Goal: Task Accomplishment & Management: Use online tool/utility

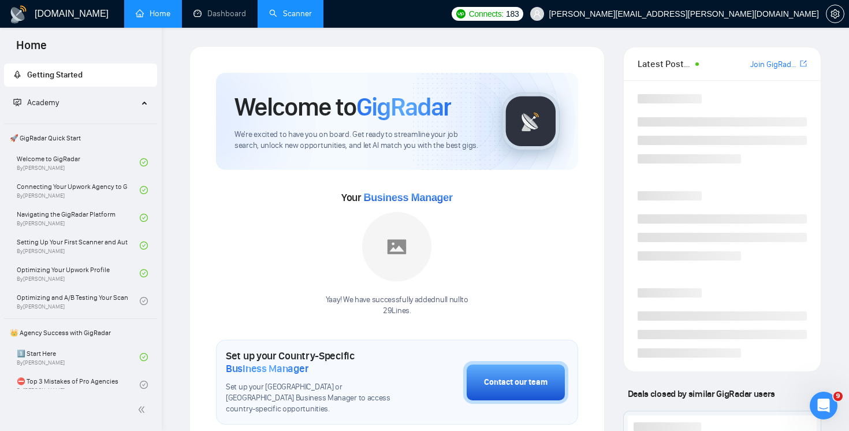
click at [277, 18] on link "Scanner" at bounding box center [290, 14] width 43 height 10
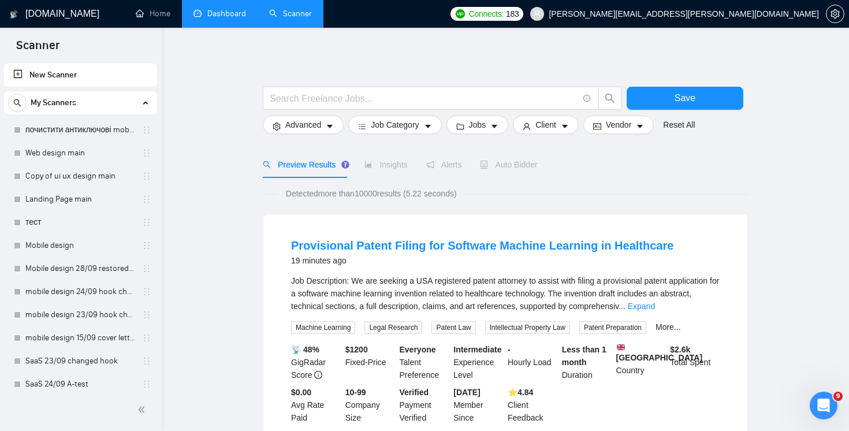
click at [211, 9] on link "Dashboard" at bounding box center [220, 14] width 53 height 10
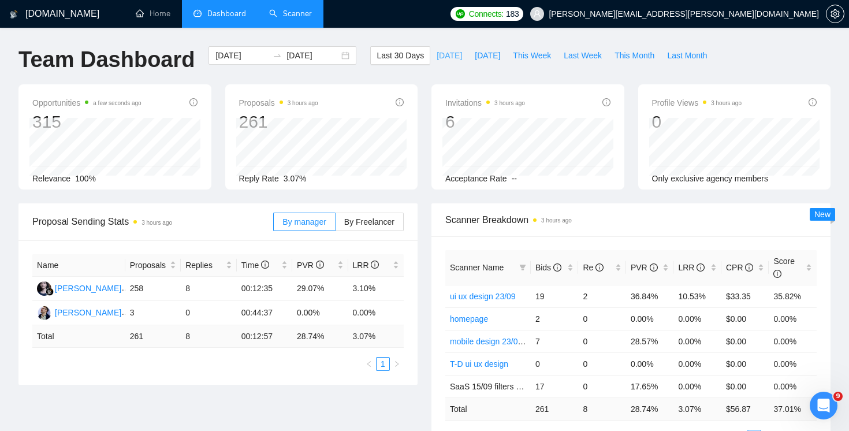
click at [439, 55] on span "[DATE]" at bounding box center [449, 55] width 25 height 13
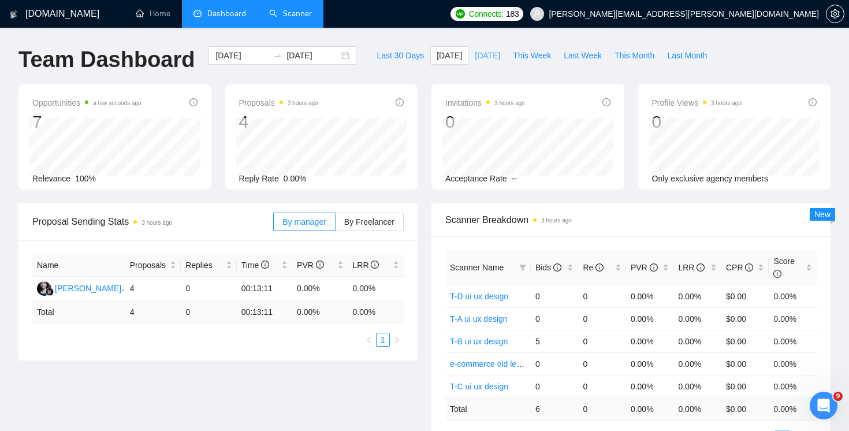
click at [489, 58] on span "[DATE]" at bounding box center [487, 55] width 25 height 13
type input "[DATE]"
click at [449, 54] on span "[DATE]" at bounding box center [449, 55] width 25 height 13
type input "[DATE]"
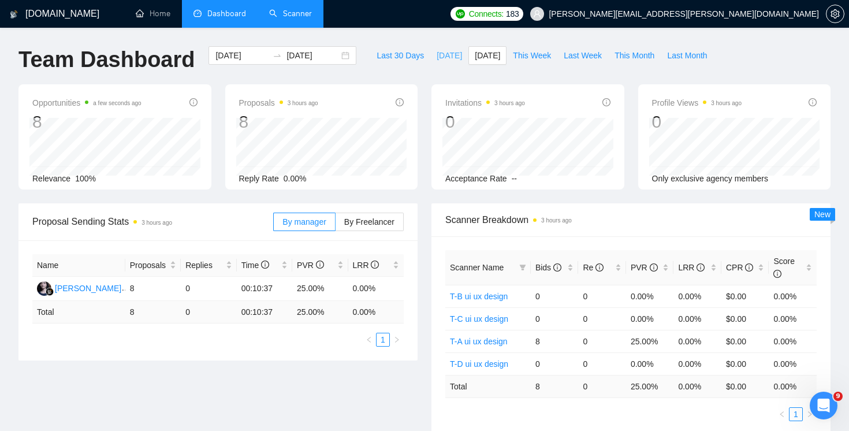
type input "[DATE]"
